Goal: Task Accomplishment & Management: Manage account settings

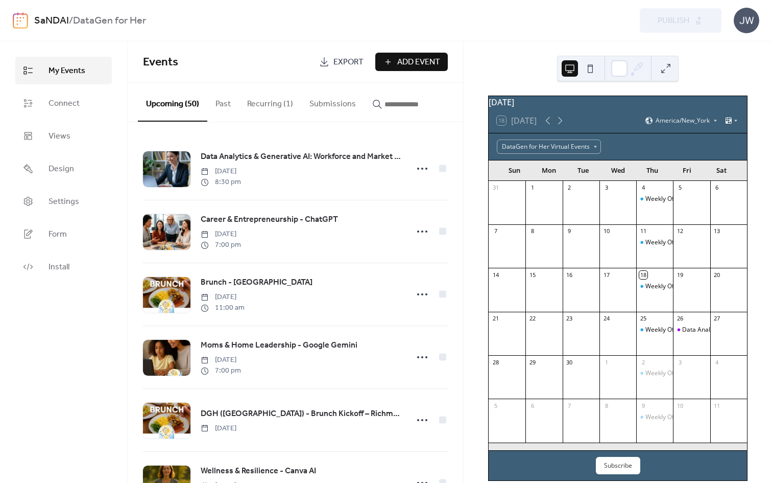
click at [34, 20] on link "SaNDAI" at bounding box center [51, 20] width 35 height 19
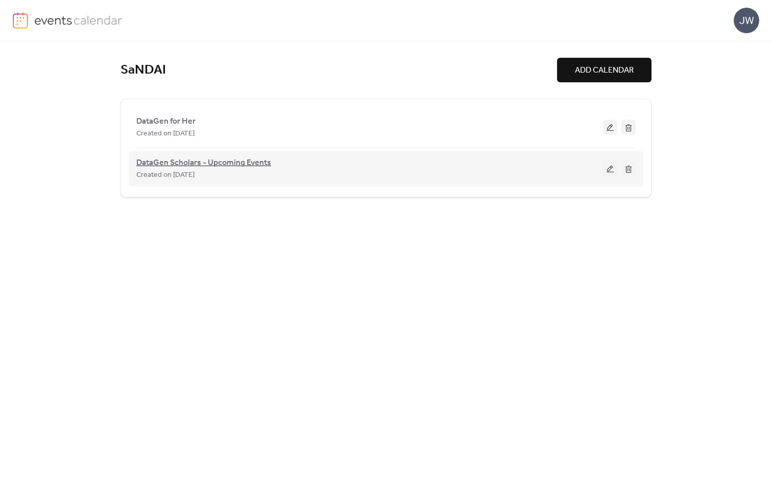
click at [195, 166] on span "DataGen Scholars - Upcoming Events" at bounding box center [203, 163] width 135 height 12
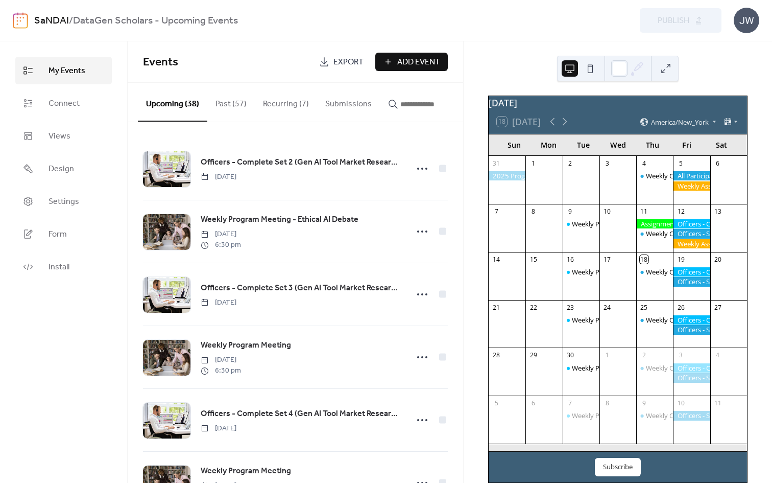
click at [282, 96] on button "Recurring (7)" at bounding box center [286, 102] width 62 height 38
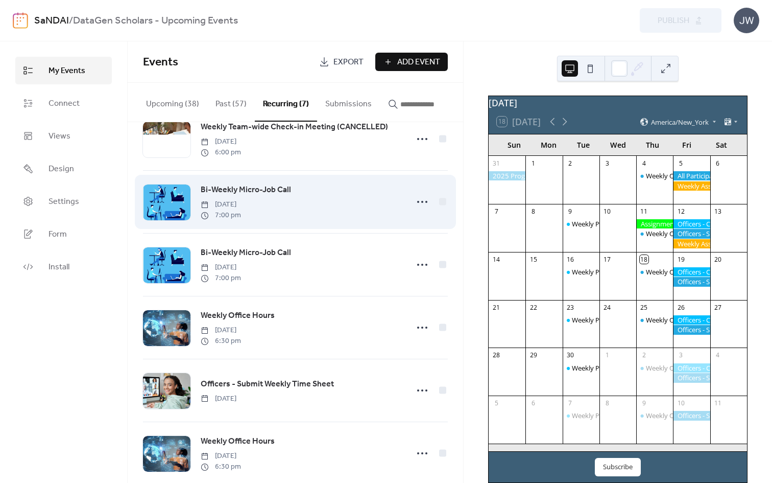
scroll to position [113, 0]
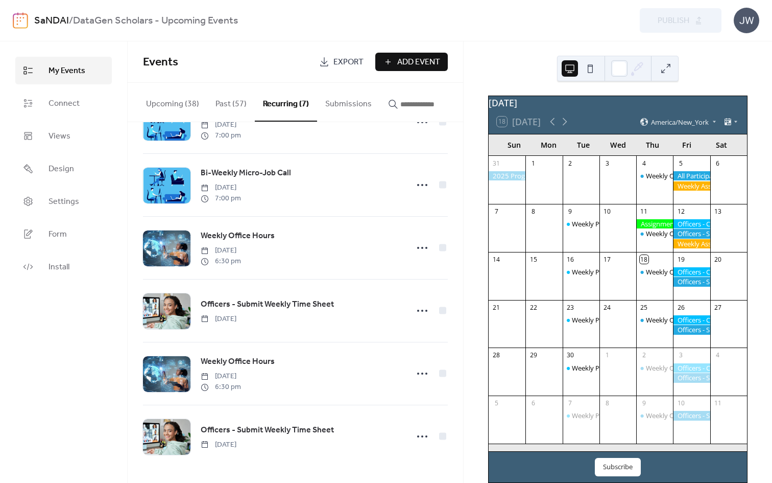
click at [181, 99] on button "Upcoming (38)" at bounding box center [172, 102] width 69 height 38
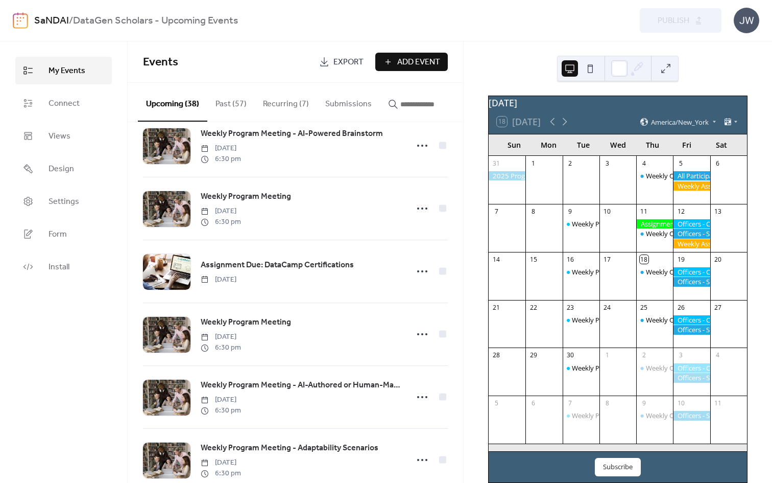
scroll to position [215, 0]
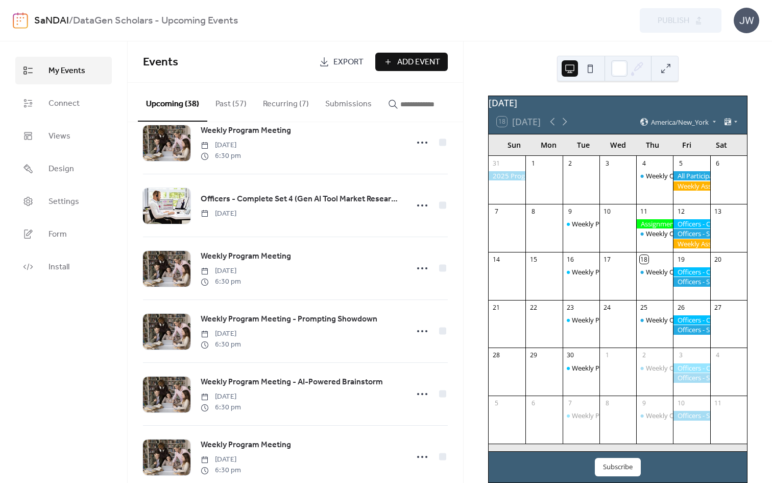
click at [293, 103] on button "Recurring (7)" at bounding box center [286, 102] width 62 height 38
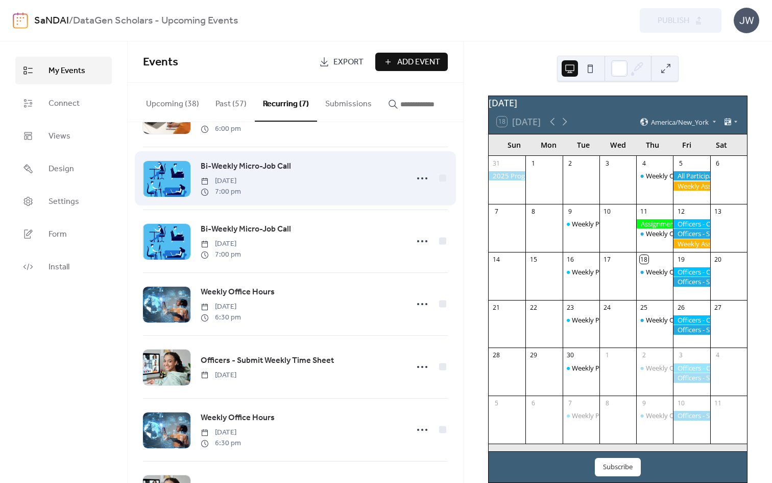
scroll to position [113, 0]
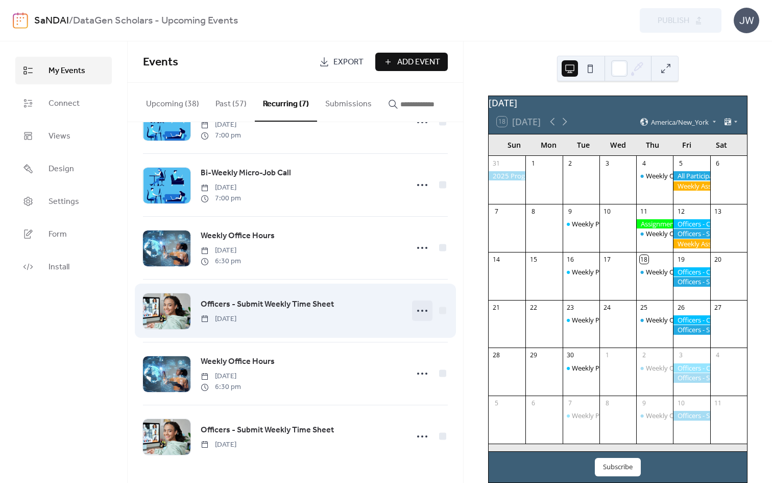
click at [420, 310] on icon at bounding box center [422, 310] width 16 height 16
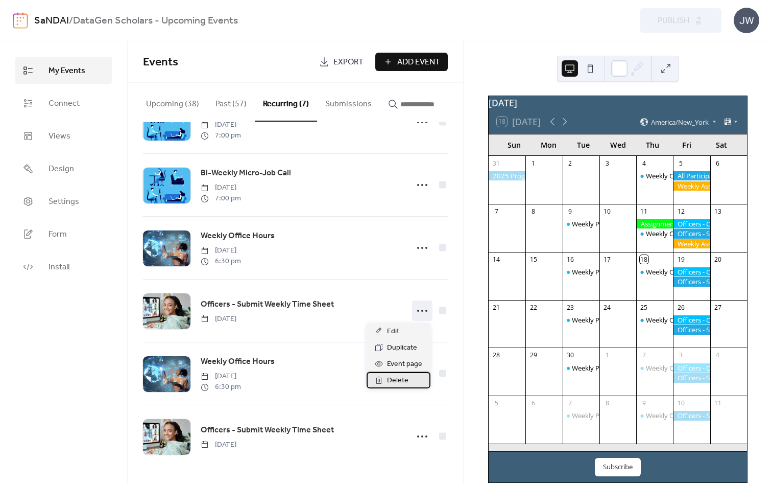
click at [402, 379] on span "Delete" at bounding box center [397, 380] width 21 height 12
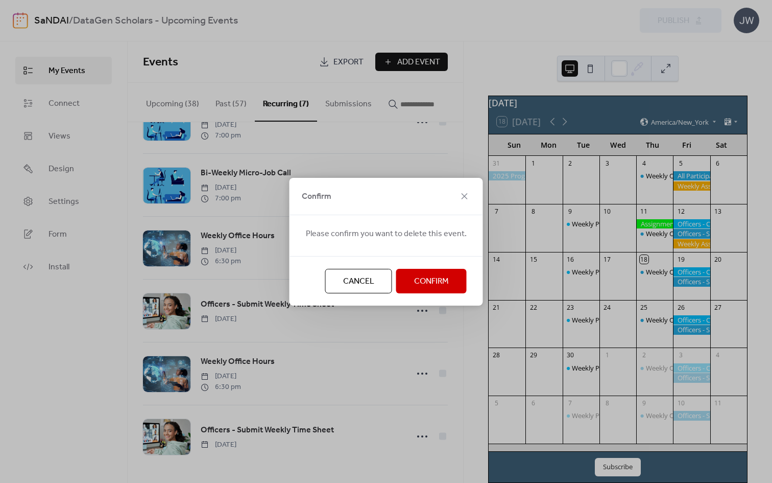
click at [420, 291] on button "Confirm" at bounding box center [431, 281] width 70 height 25
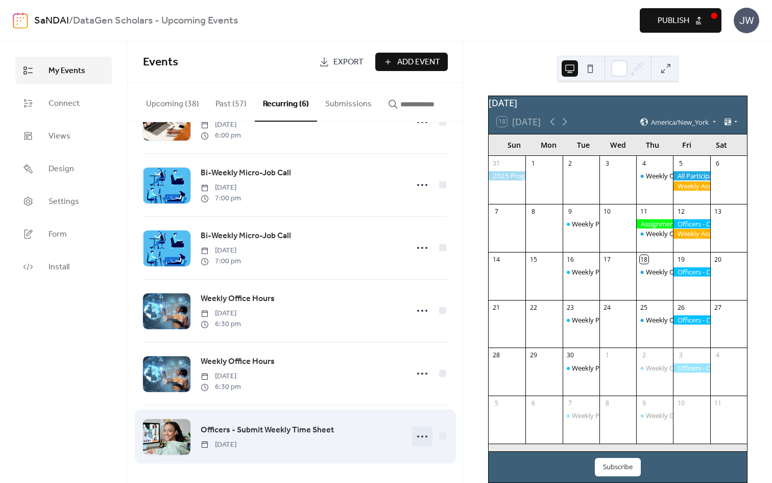
click at [421, 436] on circle at bounding box center [422, 436] width 2 height 2
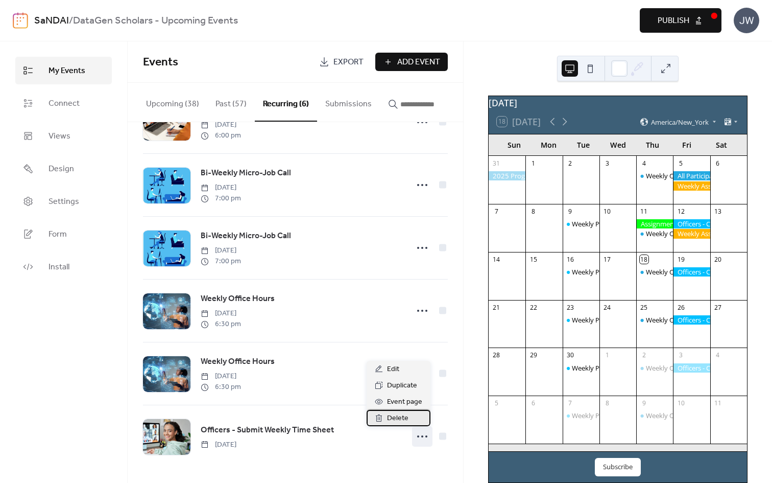
click at [405, 416] on span "Delete" at bounding box center [397, 418] width 21 height 12
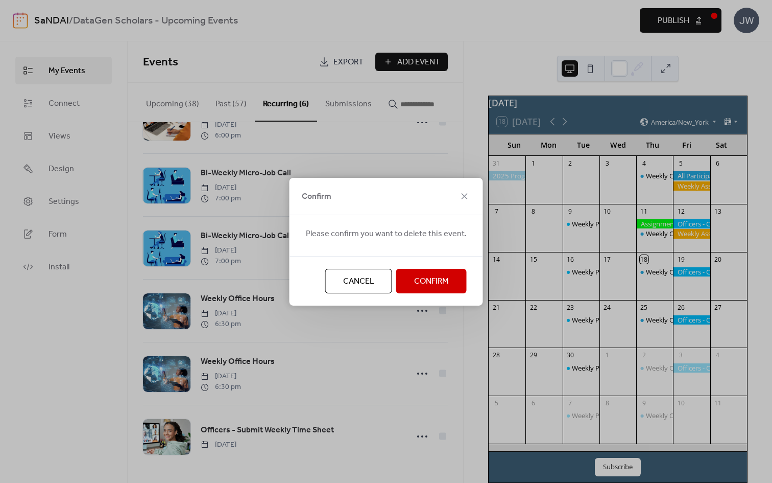
click at [445, 289] on button "Confirm" at bounding box center [431, 281] width 70 height 25
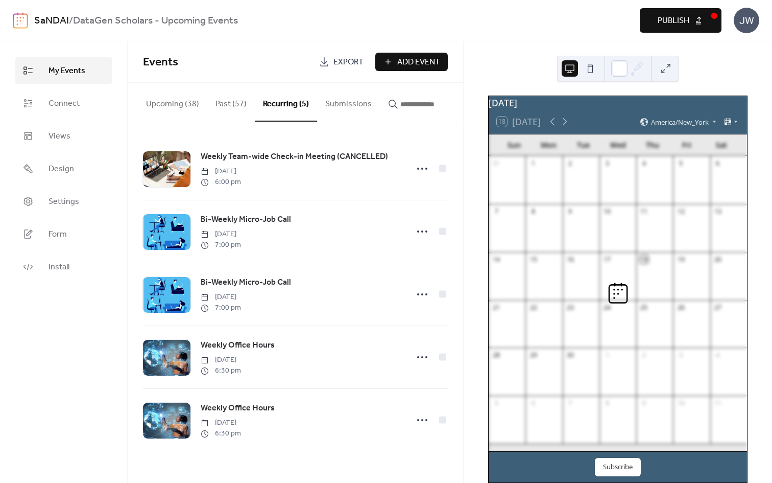
scroll to position [0, 0]
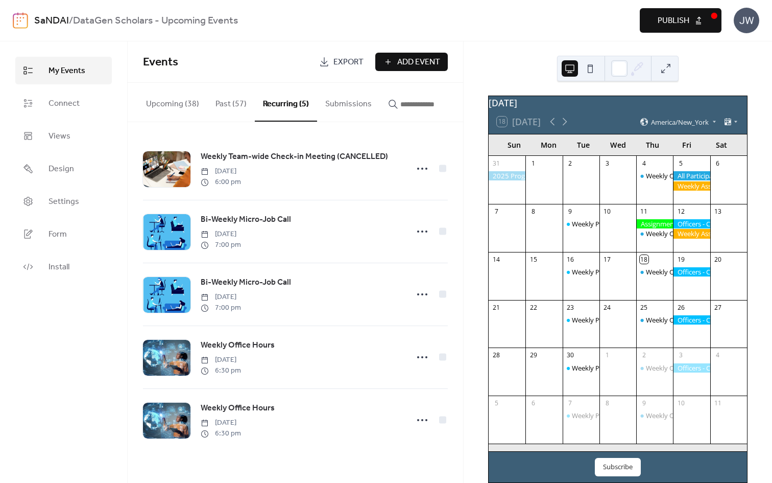
click at [651, 29] on button "Publish" at bounding box center [681, 20] width 82 height 25
click at [171, 104] on button "Upcoming (38)" at bounding box center [172, 102] width 69 height 38
